Goal: Task Accomplishment & Management: Complete application form

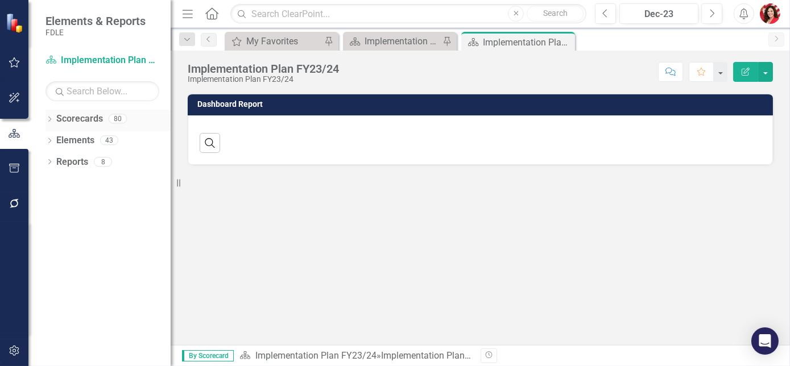
click at [47, 123] on icon "Dropdown" at bounding box center [50, 120] width 8 height 6
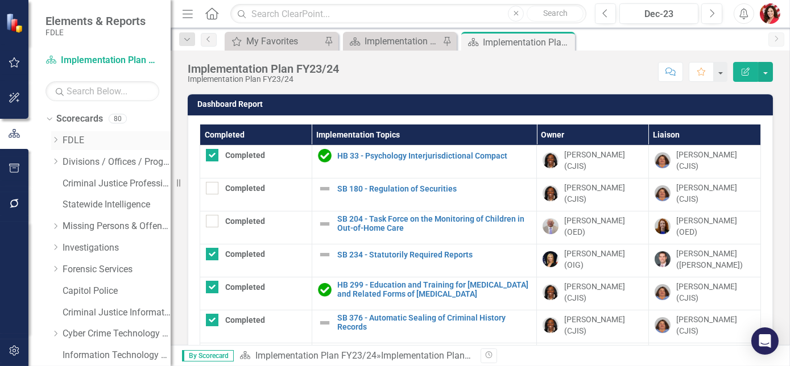
click at [56, 139] on icon "Dropdown" at bounding box center [55, 140] width 9 height 7
click at [68, 203] on icon "Dropdown" at bounding box center [67, 204] width 9 height 7
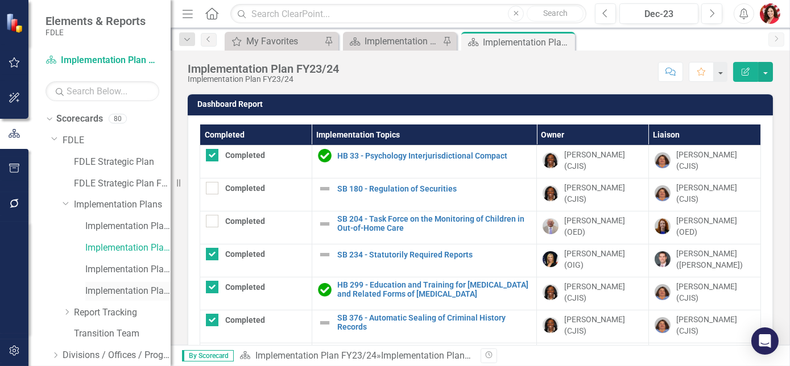
click at [135, 287] on link "Implementation Plan FY25/26" at bounding box center [127, 291] width 85 height 13
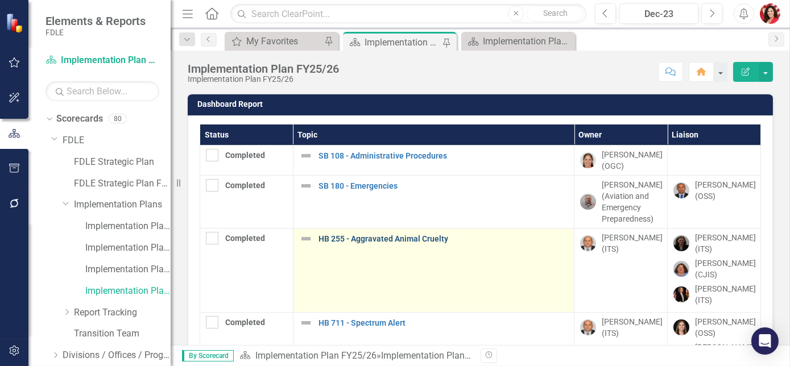
click at [412, 237] on link "HB 255 - Aggravated Animal Cruelty" at bounding box center [444, 239] width 250 height 9
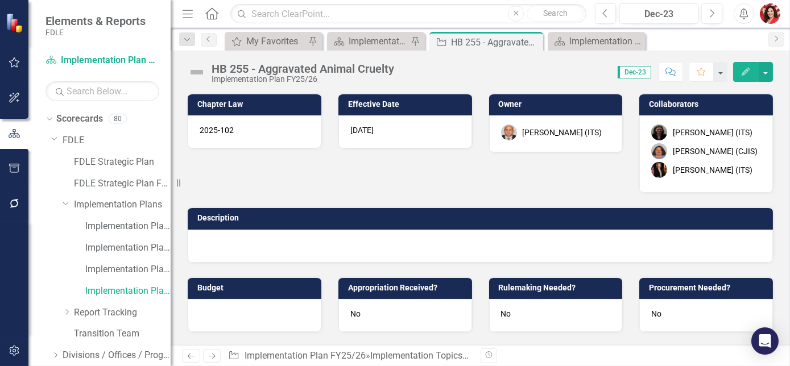
scroll to position [362, 0]
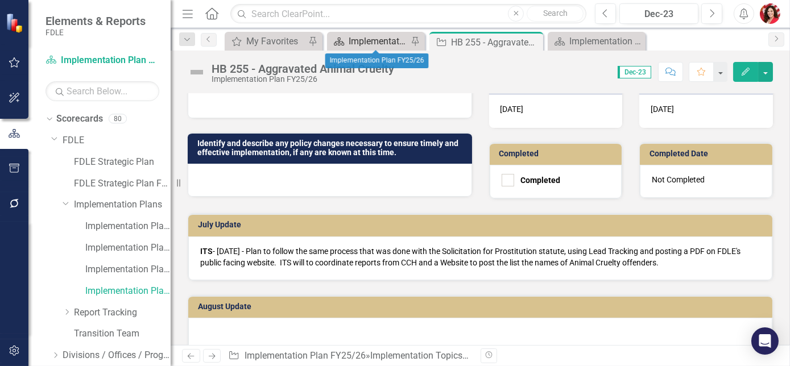
click at [371, 39] on div "Implementation Plan FY25/26" at bounding box center [378, 41] width 59 height 14
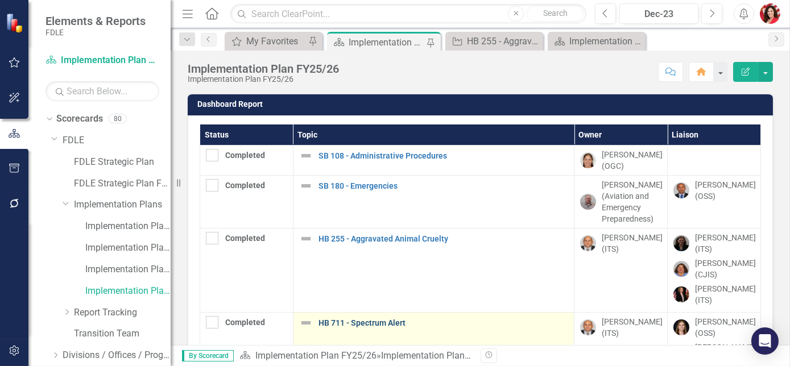
click at [376, 321] on link "HB 711 - Spectrum Alert" at bounding box center [444, 323] width 250 height 9
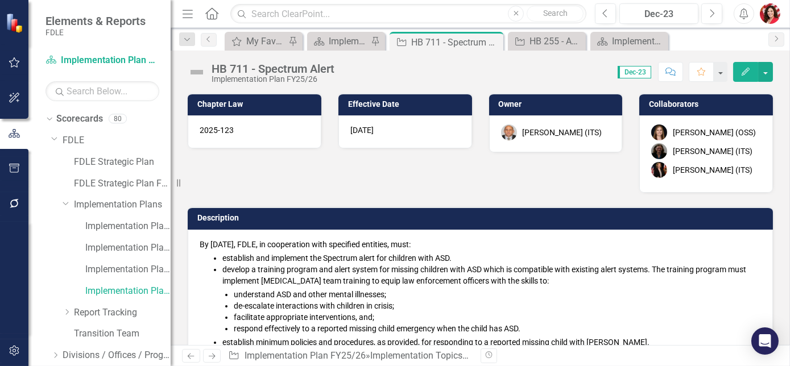
click at [698, 167] on div "[PERSON_NAME] (ITS)" at bounding box center [713, 169] width 80 height 11
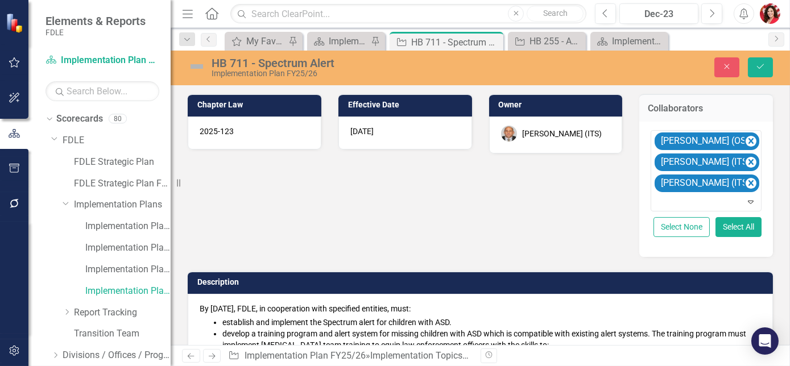
click at [561, 137] on div "[PERSON_NAME] (ITS)" at bounding box center [563, 133] width 80 height 11
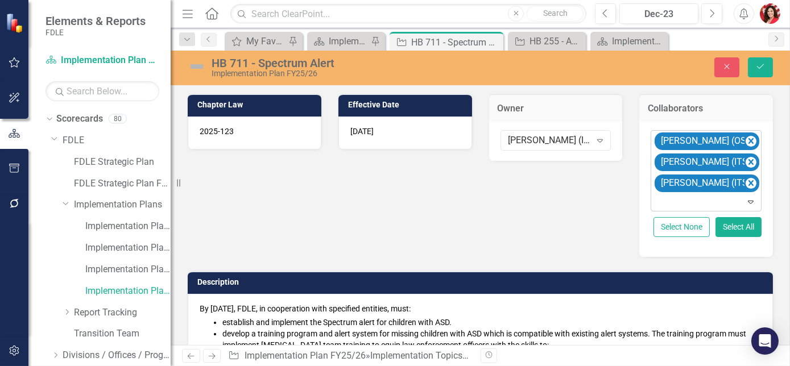
click at [745, 201] on icon "Expand" at bounding box center [750, 201] width 11 height 9
type input "[PERSON_NAME]"
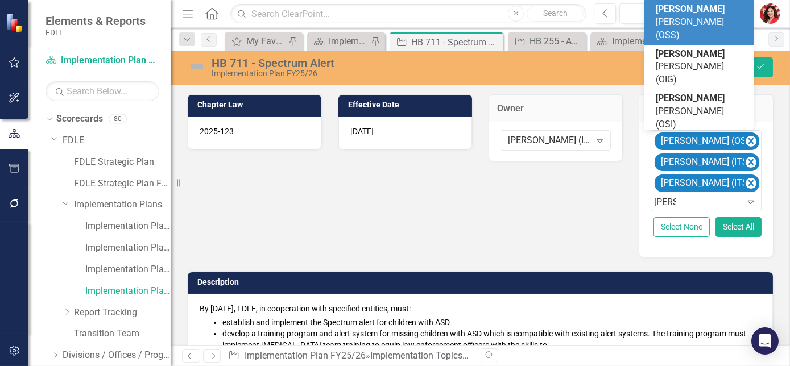
click at [712, 45] on div "[PERSON_NAME] (OSS)" at bounding box center [699, 22] width 109 height 45
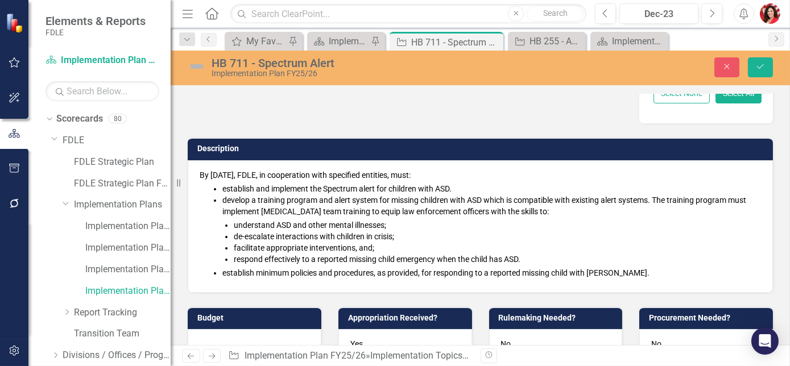
scroll to position [155, 0]
click at [765, 71] on button "Save" at bounding box center [760, 67] width 25 height 20
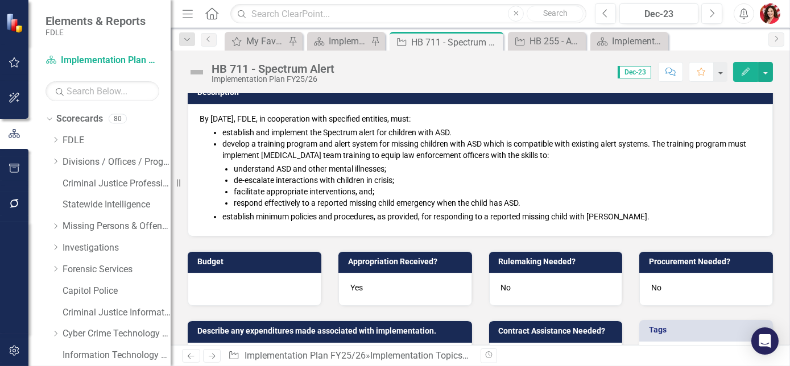
scroll to position [0, 0]
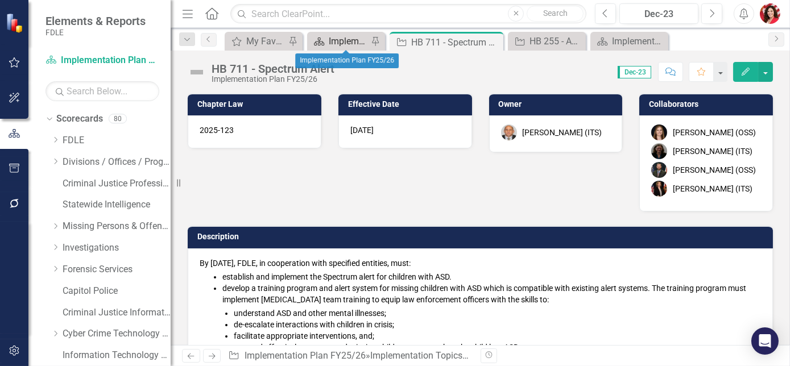
click at [345, 38] on div "Implementation Plan FY25/26" at bounding box center [348, 41] width 39 height 14
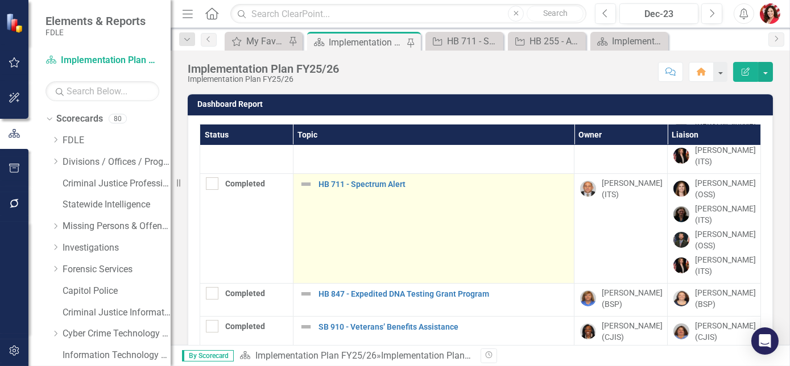
scroll to position [155, 0]
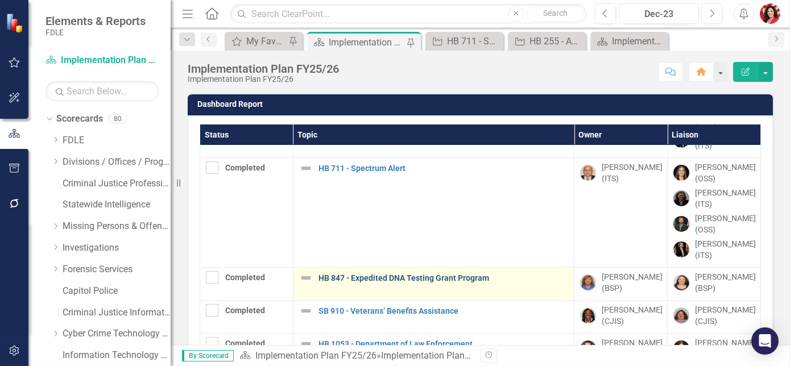
click at [379, 277] on link "HB 847 - Expedited DNA Testing Grant Program" at bounding box center [444, 278] width 250 height 9
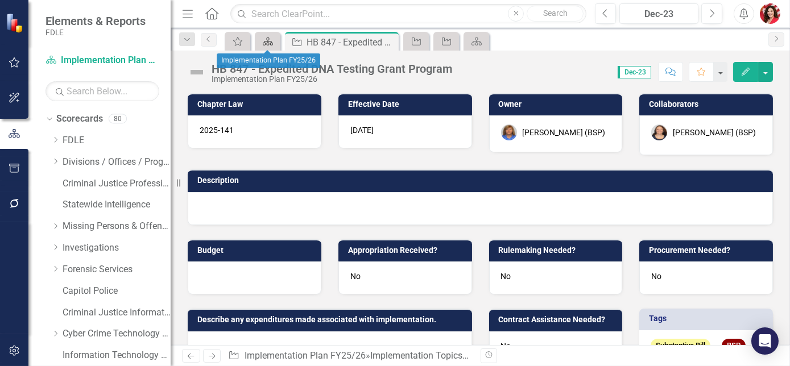
click at [269, 41] on icon at bounding box center [268, 42] width 10 height 8
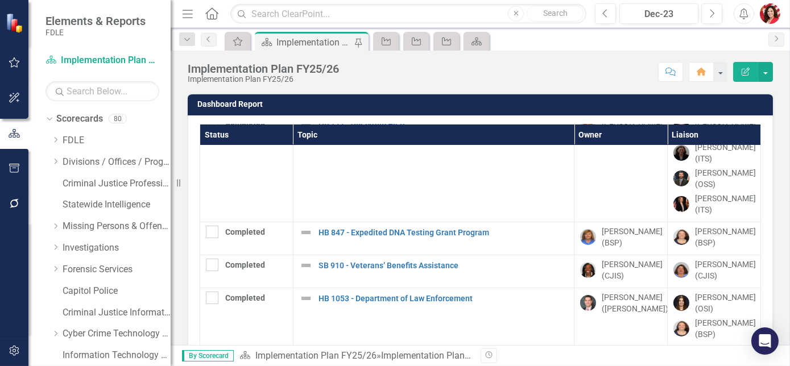
scroll to position [207, 0]
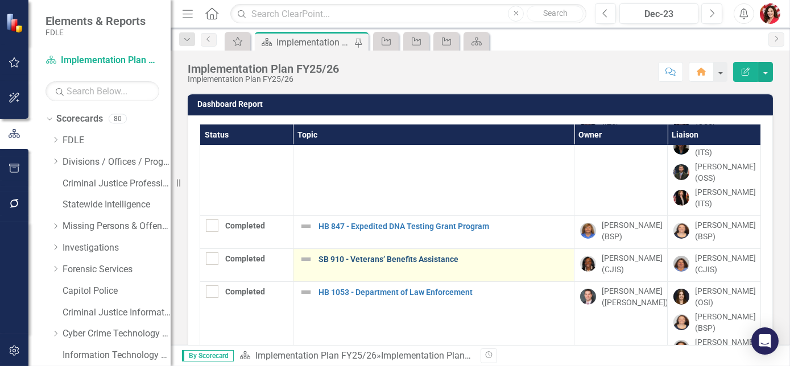
click at [350, 257] on link "SB 910 - Veterans’ Benefits Assistance" at bounding box center [444, 259] width 250 height 9
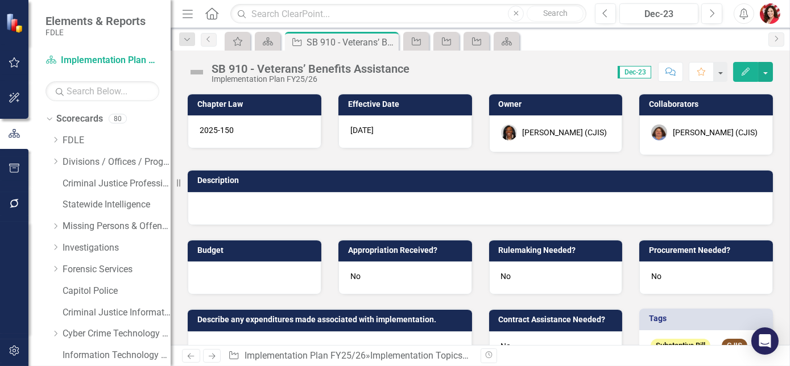
click at [372, 141] on div "[DATE]" at bounding box center [406, 131] width 134 height 33
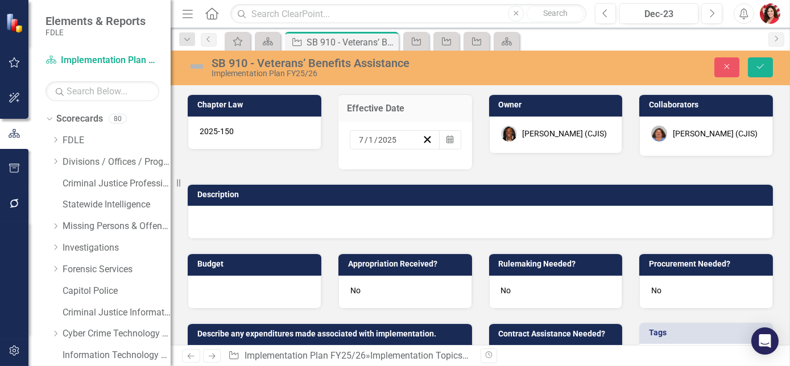
click at [374, 136] on span "/" at bounding box center [375, 140] width 3 height 10
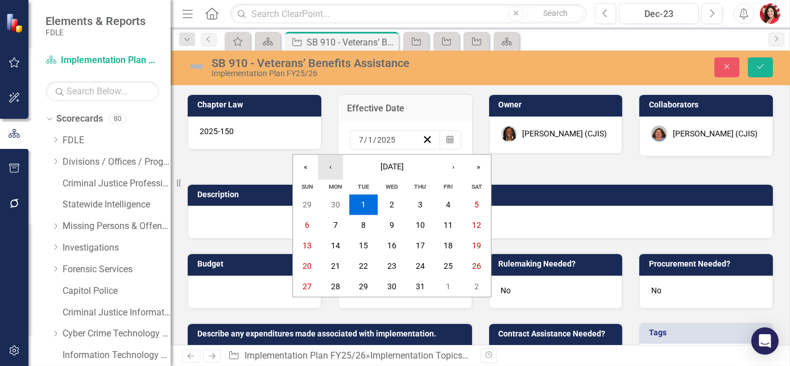
click at [324, 163] on button "‹" at bounding box center [330, 167] width 25 height 25
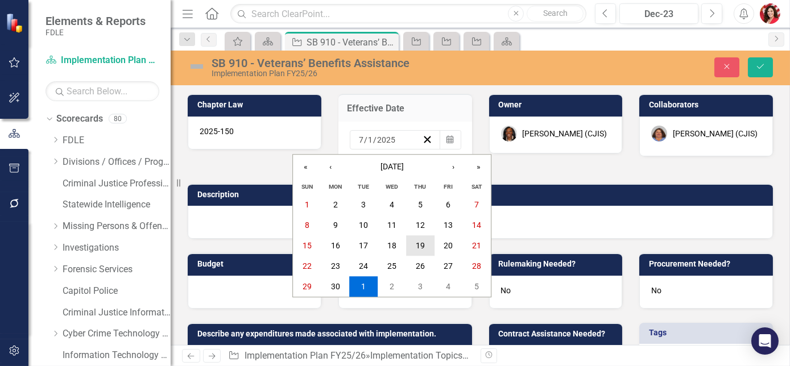
click at [423, 244] on abbr "19" at bounding box center [420, 246] width 9 height 9
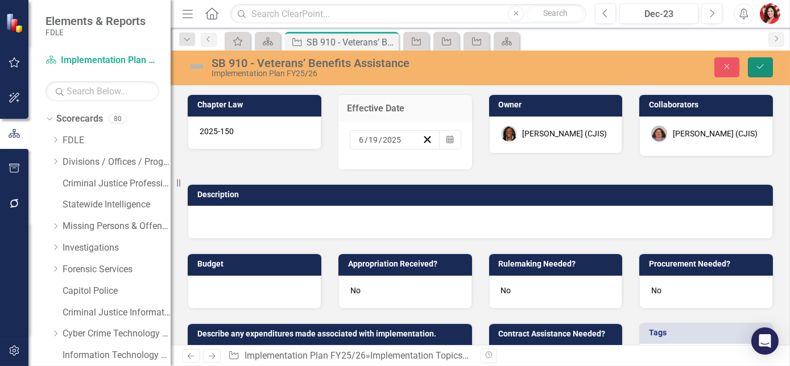
click at [756, 66] on button "Save" at bounding box center [760, 67] width 25 height 20
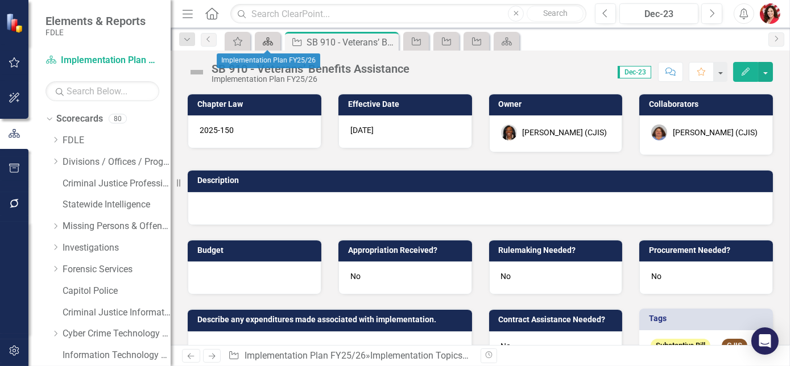
click at [270, 39] on icon "Scorecard" at bounding box center [267, 41] width 11 height 9
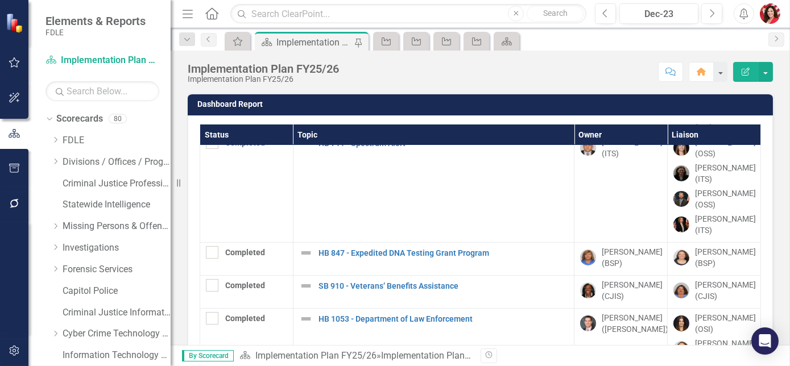
scroll to position [207, 0]
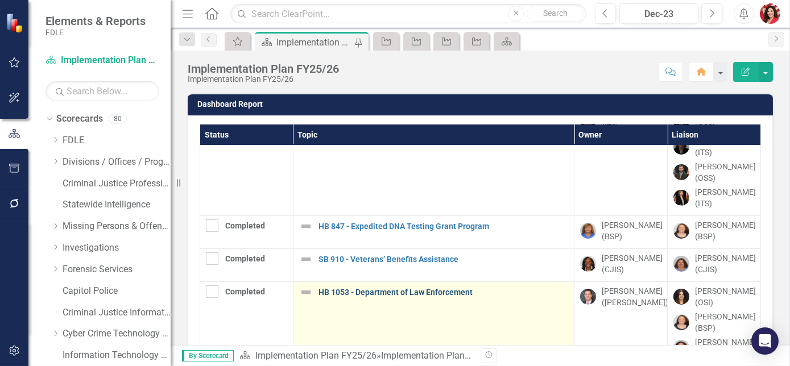
click at [356, 291] on link "HB 1053 - Department of Law Enforcement" at bounding box center [444, 292] width 250 height 9
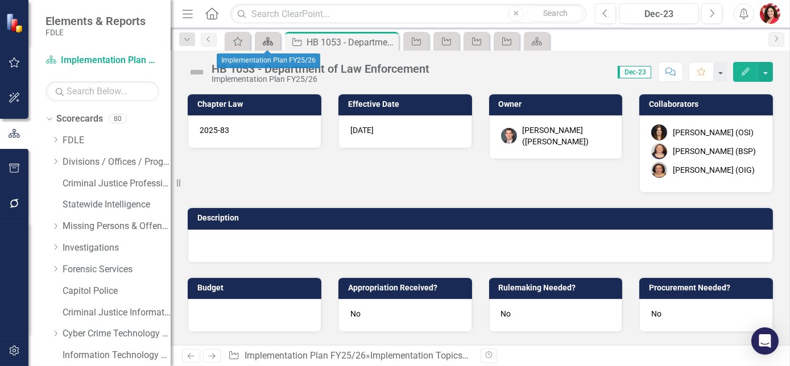
click at [266, 37] on icon "Scorecard" at bounding box center [267, 41] width 11 height 9
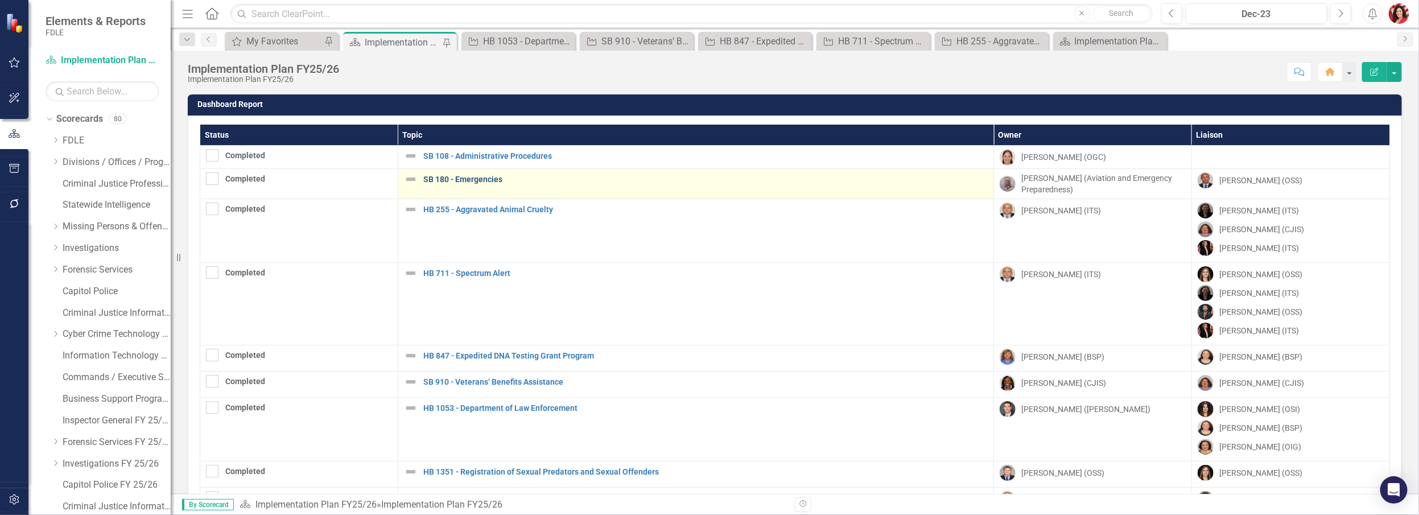
click at [441, 181] on link "SB 180 - Emergencies" at bounding box center [705, 179] width 564 height 9
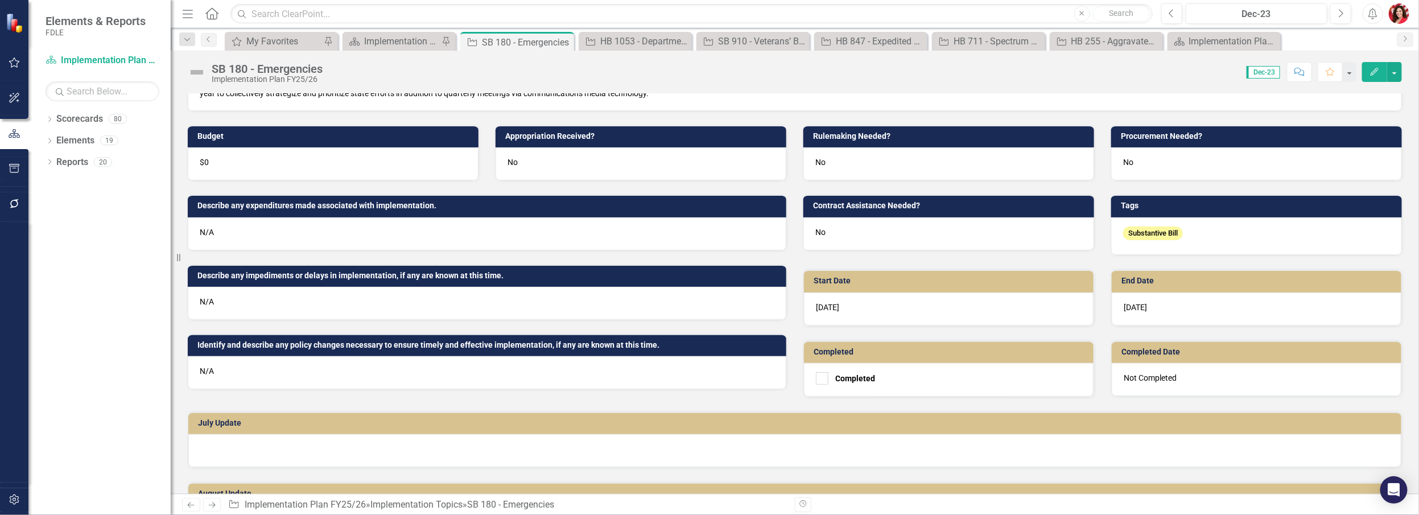
scroll to position [79, 0]
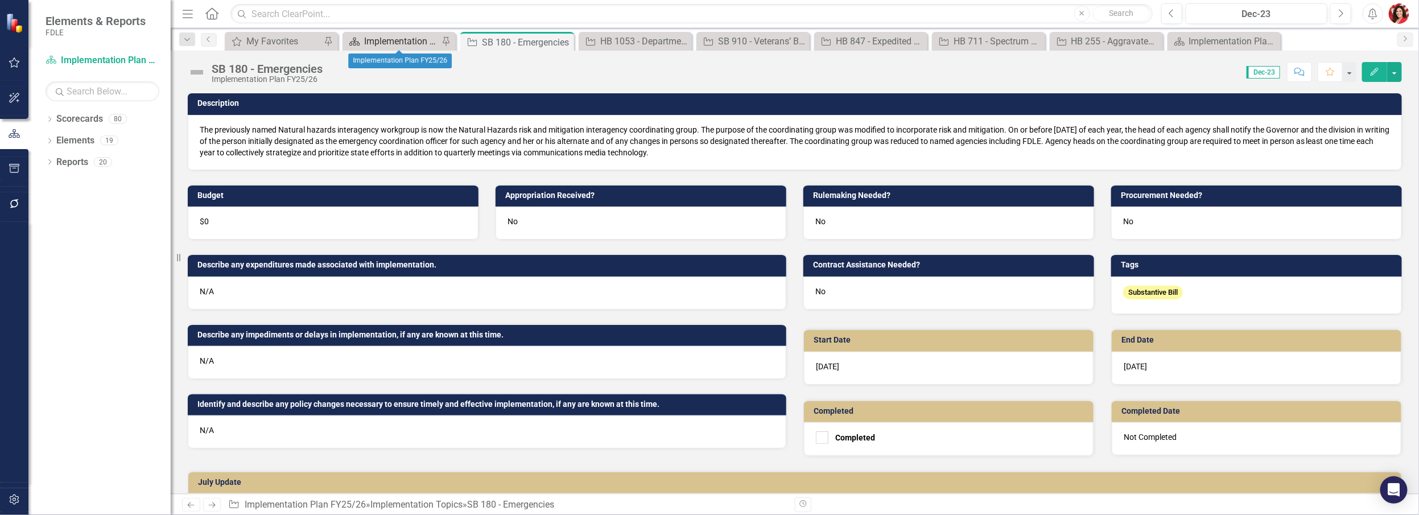
click at [372, 41] on div "Implementation Plan FY25/26" at bounding box center [401, 41] width 75 height 14
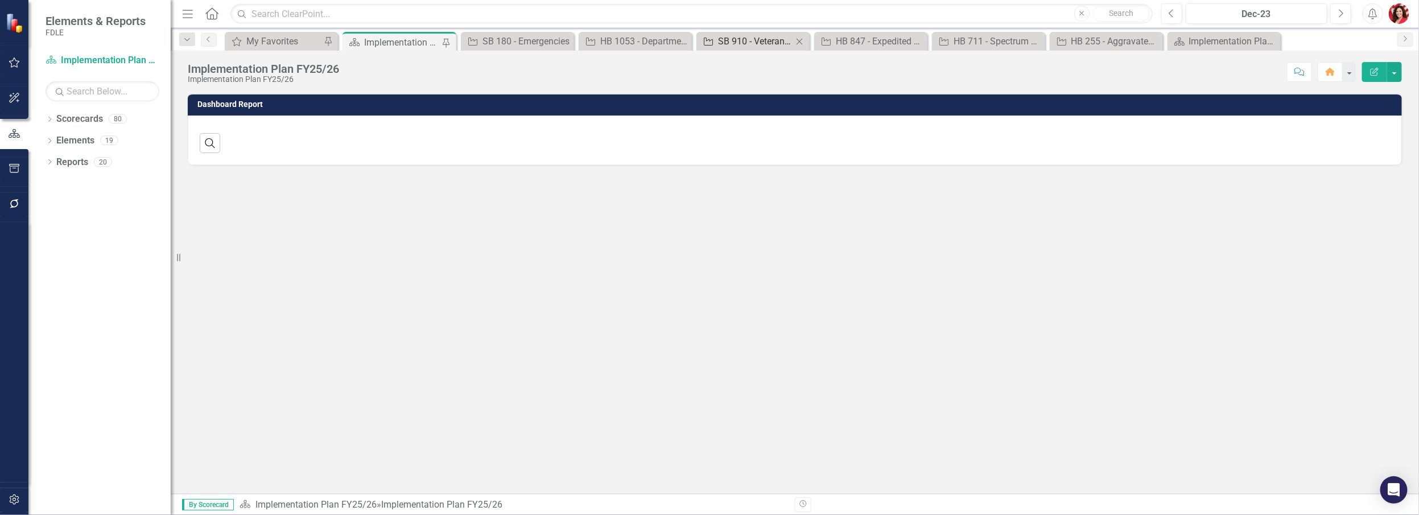
click at [749, 35] on div "SB 910 - Veterans’ Benefits Assistance" at bounding box center [755, 41] width 75 height 14
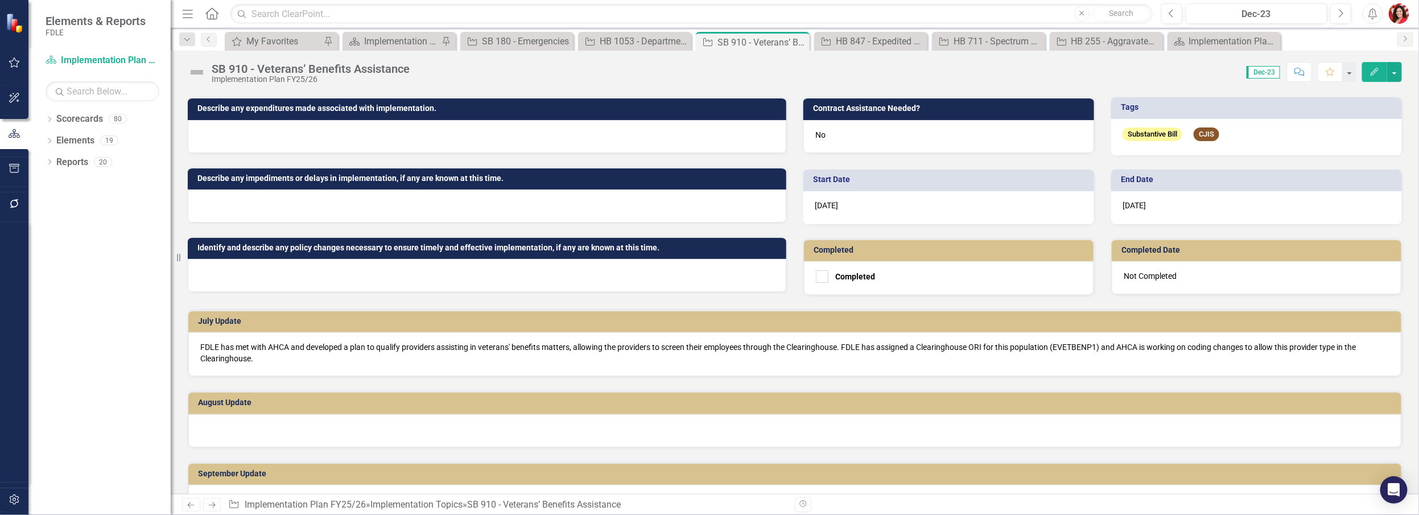
scroll to position [155, 0]
